Goal: Entertainment & Leisure: Consume media (video, audio)

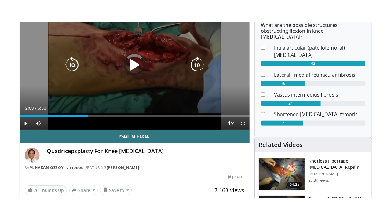
scroll to position [32, 0]
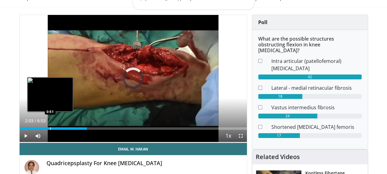
click at [35, 130] on div "Loaded : 0.00% 2:03 0:51" at bounding box center [133, 127] width 227 height 6
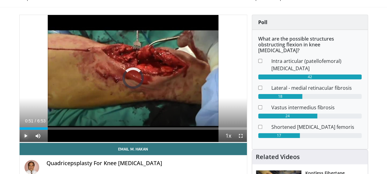
click at [20, 142] on span "Video Player" at bounding box center [26, 136] width 12 height 12
click at [246, 142] on span "Video Player" at bounding box center [241, 136] width 12 height 12
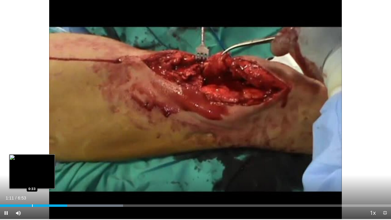
click at [32, 174] on div "Progress Bar" at bounding box center [32, 206] width 1 height 2
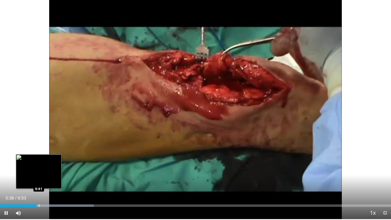
click at [39, 174] on div "Progress Bar" at bounding box center [39, 206] width 1 height 2
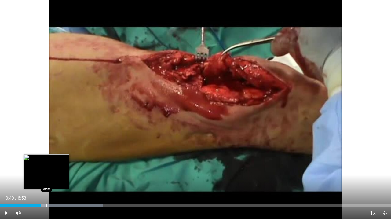
click at [46, 174] on div "Progress Bar" at bounding box center [46, 206] width 1 height 2
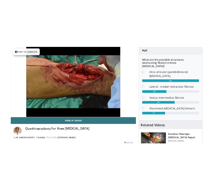
scroll to position [49, 0]
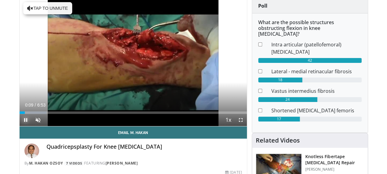
click at [20, 126] on span "Video Player" at bounding box center [26, 120] width 12 height 12
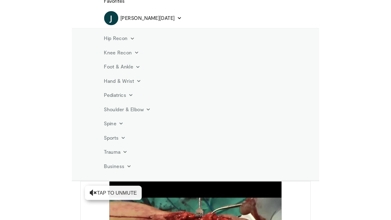
scroll to position [84, 0]
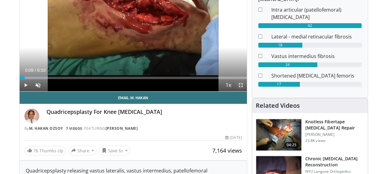
click at [244, 91] on span "Video Player" at bounding box center [241, 85] width 12 height 12
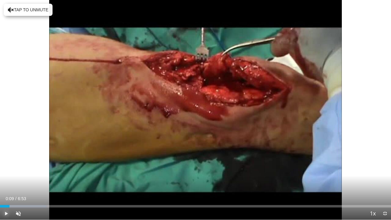
click at [6, 174] on span "Video Player" at bounding box center [6, 214] width 12 height 12
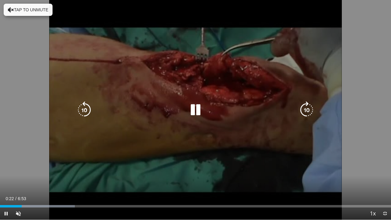
click at [355, 138] on div "10 seconds Tap to unmute" at bounding box center [195, 110] width 391 height 220
click at [190, 109] on icon "Video Player" at bounding box center [195, 110] width 17 height 17
click at [166, 149] on div "10 seconds Tap to unmute" at bounding box center [195, 110] width 391 height 220
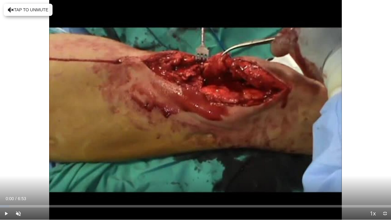
drag, startPoint x: 67, startPoint y: 204, endPoint x: 0, endPoint y: 197, distance: 67.0
click at [0, 174] on div "Current Time 0:00 / Duration 6:53 Play Skip Backward Skip Forward Unmute Loaded…" at bounding box center [195, 214] width 391 height 12
click at [6, 174] on span "Video Player" at bounding box center [6, 214] width 12 height 12
